Goal: Navigation & Orientation: Find specific page/section

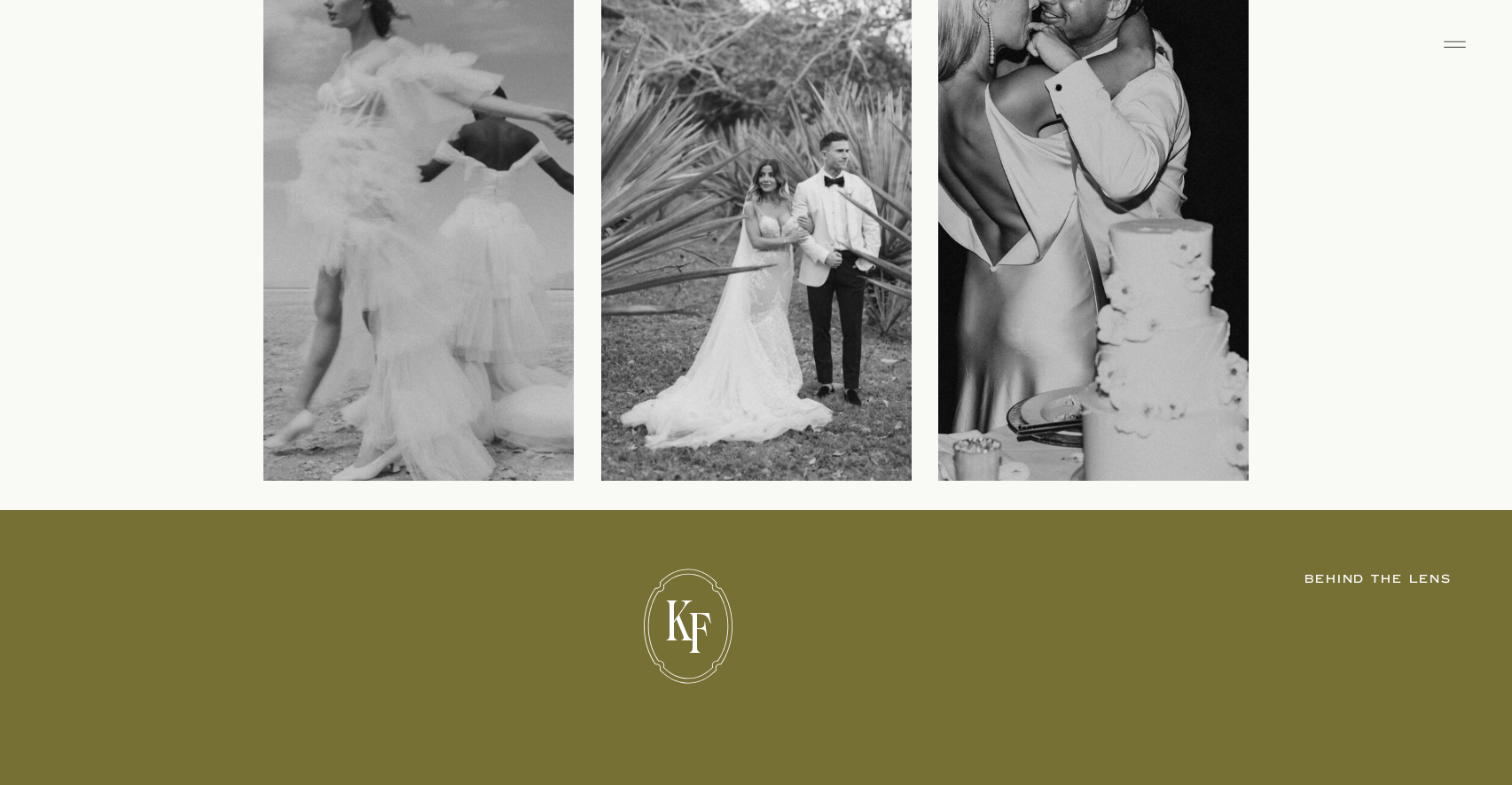
scroll to position [2336, 0]
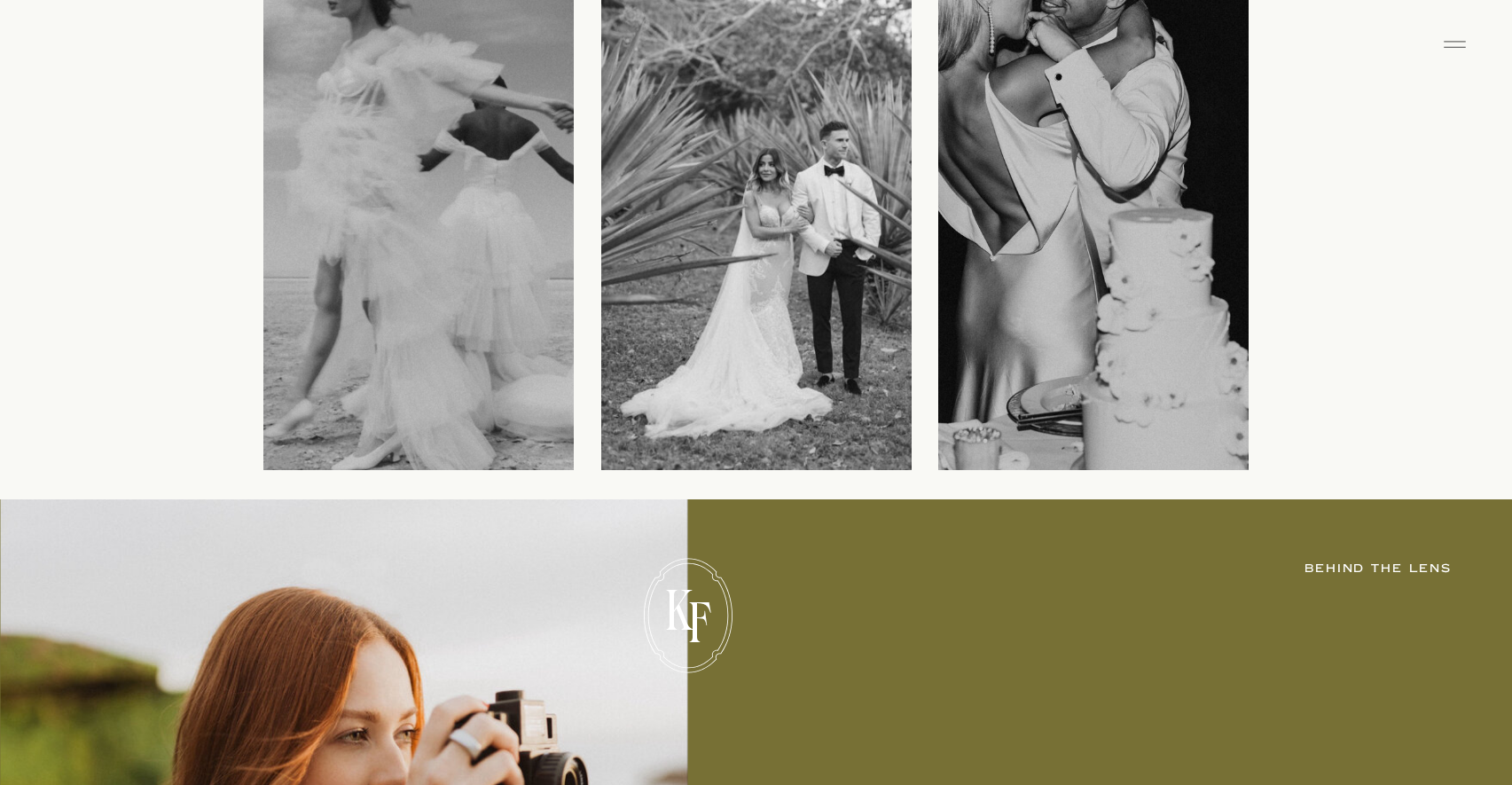
click at [802, 334] on div at bounding box center [756, 227] width 311 height 484
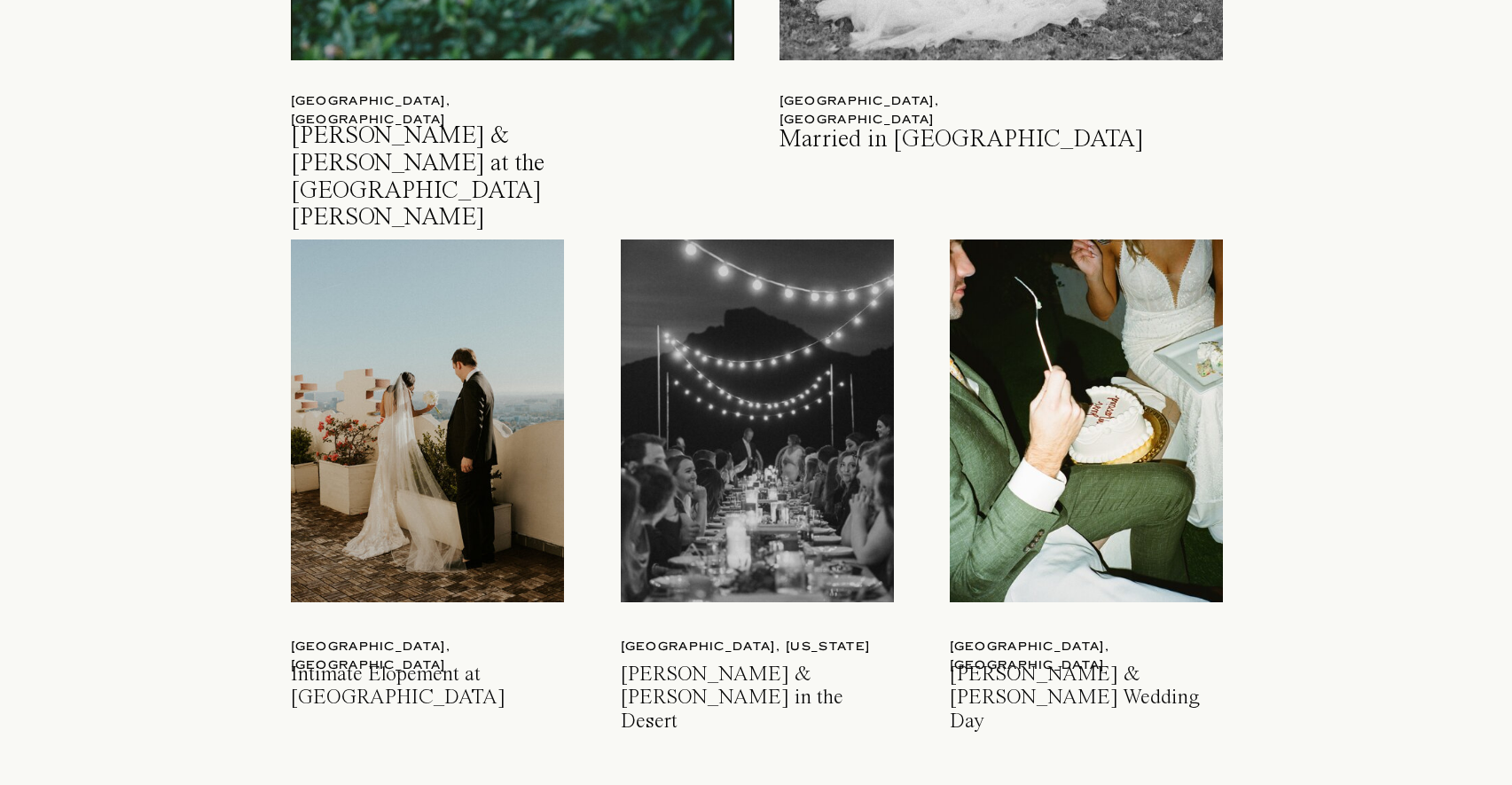
scroll to position [2558, 0]
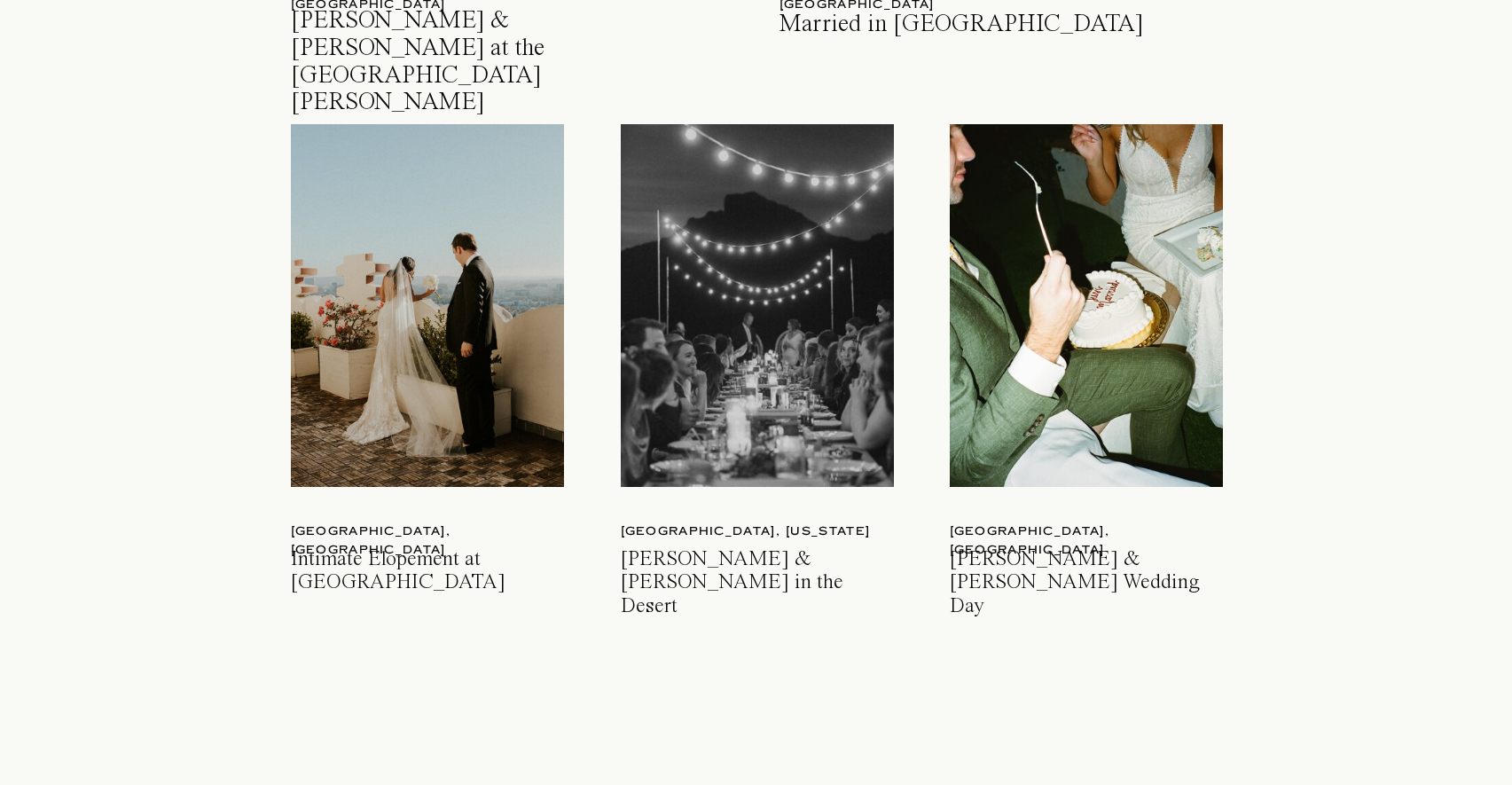
click at [1012, 249] on div at bounding box center [1085, 306] width 273 height 363
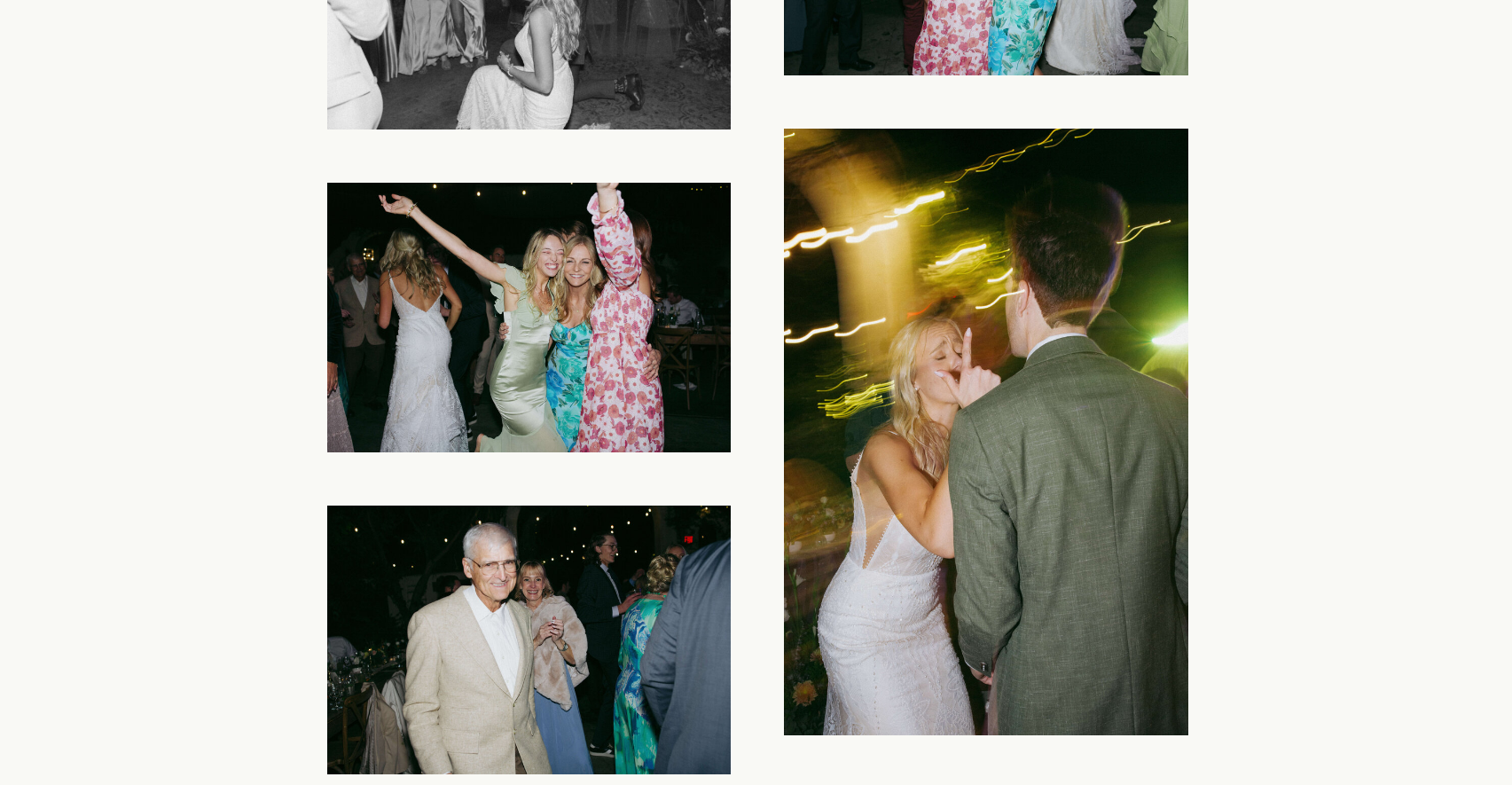
scroll to position [34889, 0]
